Goal: Transaction & Acquisition: Purchase product/service

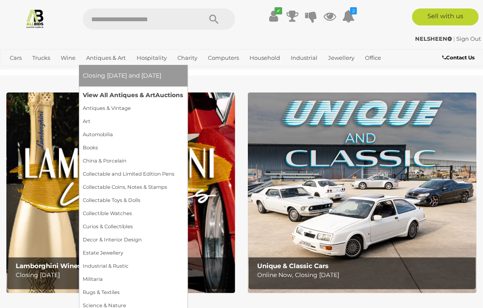
click at [110, 96] on link "View All Antiques & Art Auctions" at bounding box center [133, 95] width 100 height 13
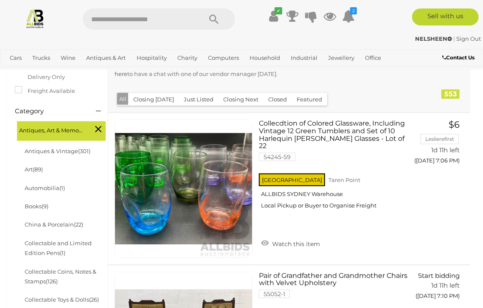
scroll to position [85, 0]
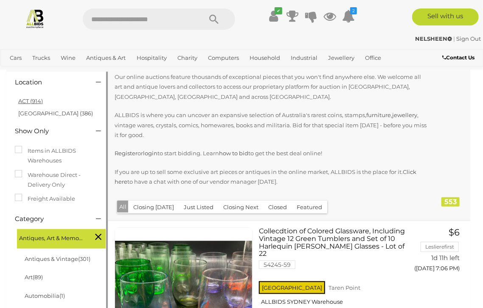
click at [30, 98] on link "ACT (914)" at bounding box center [30, 101] width 25 height 7
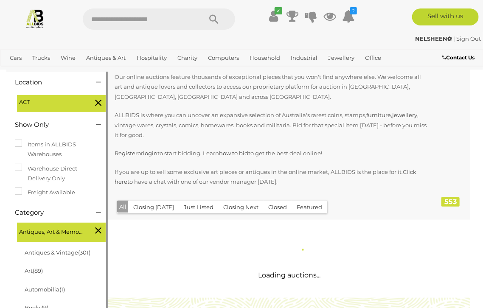
scroll to position [0, 0]
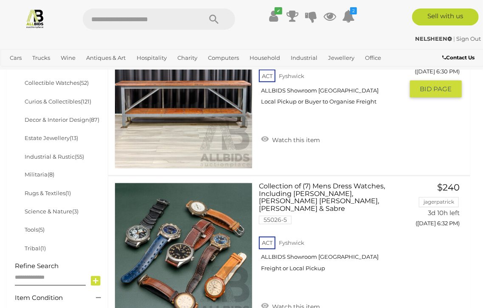
scroll to position [425, 0]
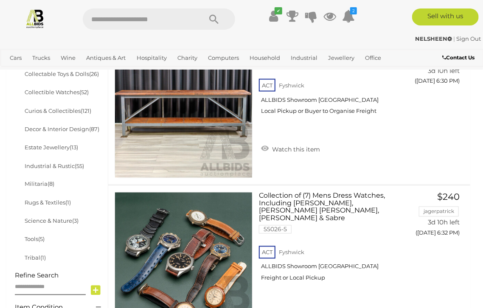
click at [136, 21] on input "text" at bounding box center [138, 18] width 110 height 21
type input "*****"
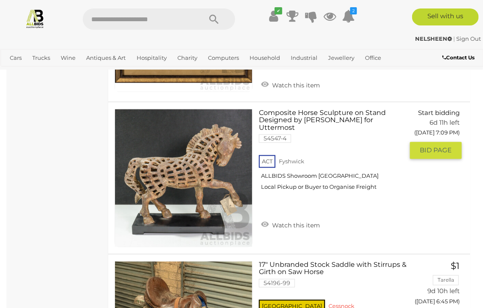
scroll to position [510, 0]
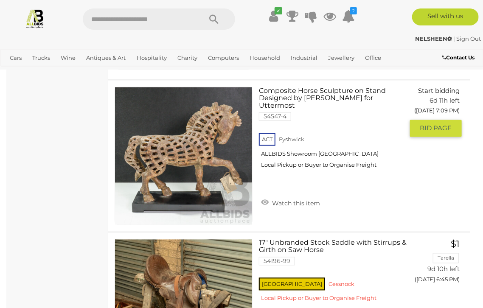
click at [268, 87] on link "Composite Horse Sculpture on Stand Designed by Billy Moon for Uttermost 54547-4…" at bounding box center [334, 131] width 138 height 88
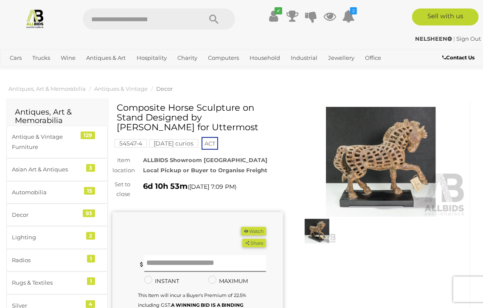
click at [371, 158] on img at bounding box center [381, 162] width 171 height 110
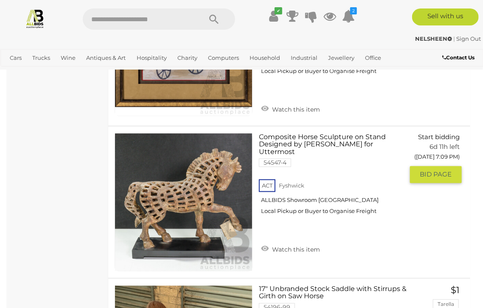
scroll to position [457, 0]
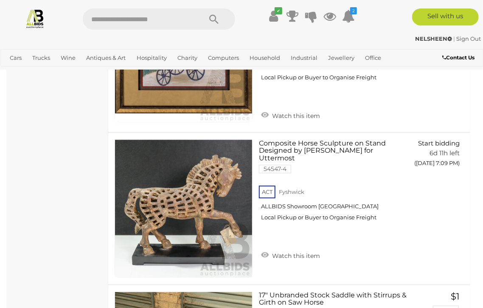
click at [93, 15] on input "text" at bounding box center [138, 18] width 110 height 21
drag, startPoint x: 119, startPoint y: 17, endPoint x: 1, endPoint y: 43, distance: 120.6
click at [15, 36] on div "******* ✔ 2 D" at bounding box center [241, 35] width 483 height 70
type input "*******"
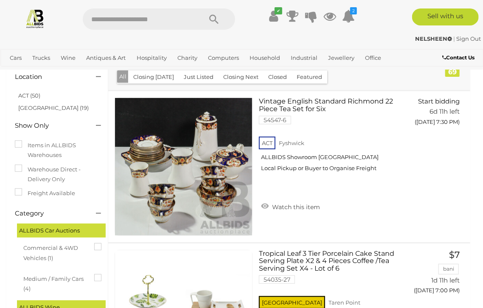
scroll to position [42, 0]
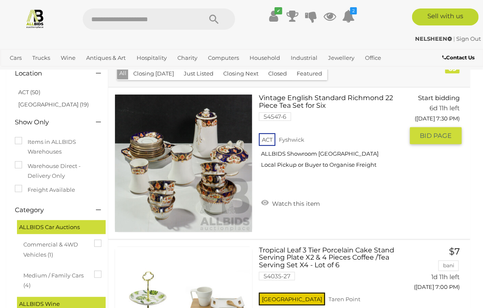
click at [211, 135] on link at bounding box center [184, 163] width 138 height 138
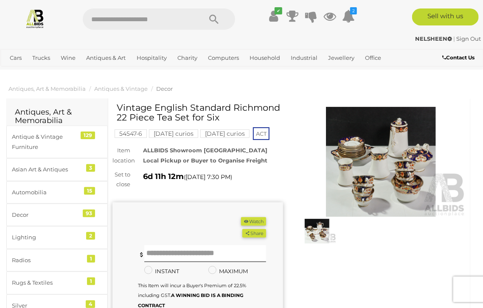
click at [401, 130] on img at bounding box center [381, 162] width 171 height 110
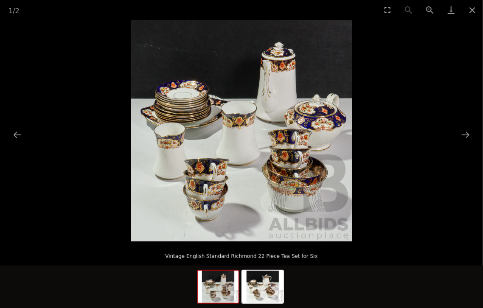
scroll to position [127, 0]
click at [260, 300] on img at bounding box center [263, 287] width 41 height 32
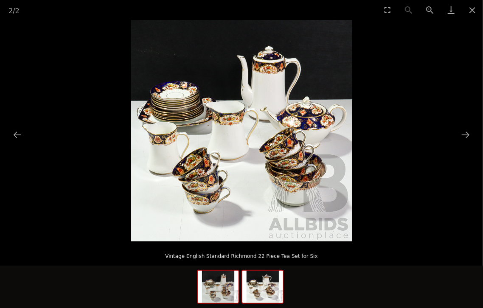
click at [210, 297] on img at bounding box center [218, 287] width 41 height 32
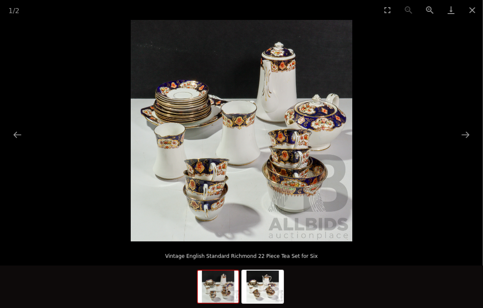
click at [210, 297] on img at bounding box center [218, 287] width 41 height 32
click at [262, 296] on img at bounding box center [263, 287] width 41 height 32
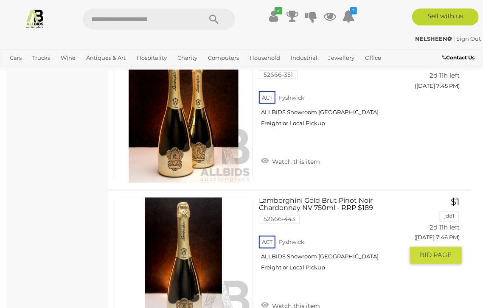
scroll to position [1784, 0]
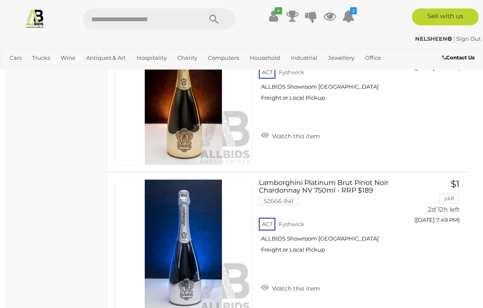
click at [109, 18] on input "text" at bounding box center [138, 18] width 110 height 21
type input "*****"
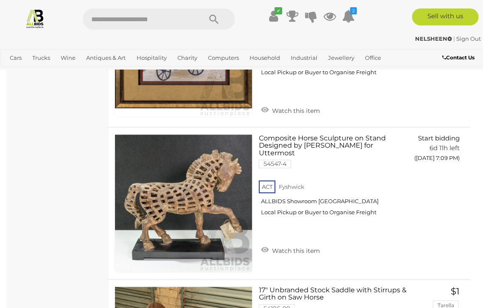
scroll to position [467, 0]
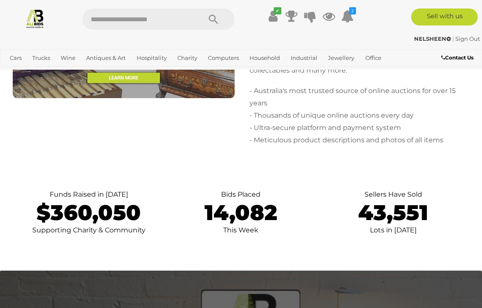
scroll to position [3695, 0]
